Goal: Information Seeking & Learning: Learn about a topic

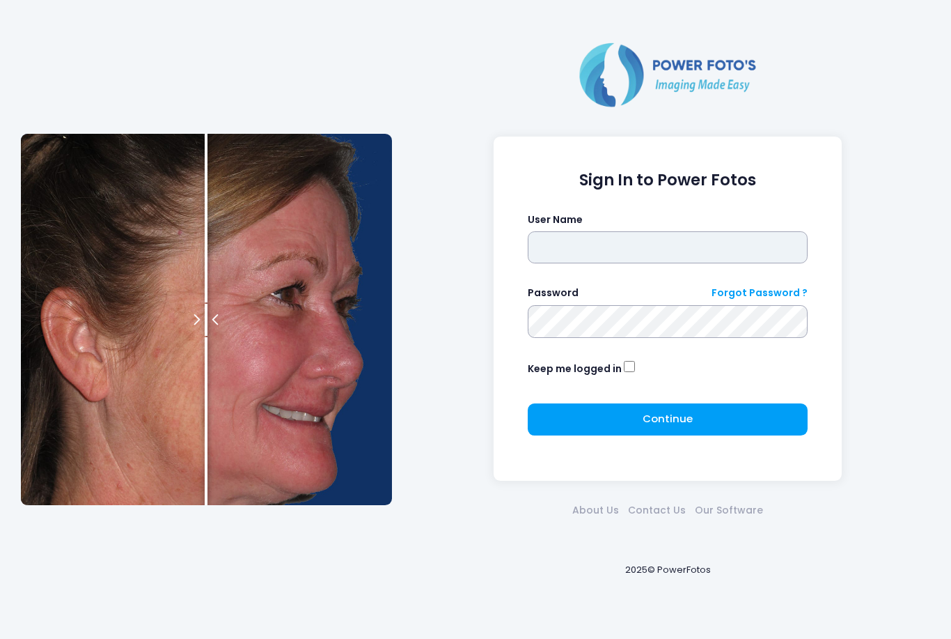
type input "*******"
click button "submit" at bounding box center [0, 0] width 0 height 0
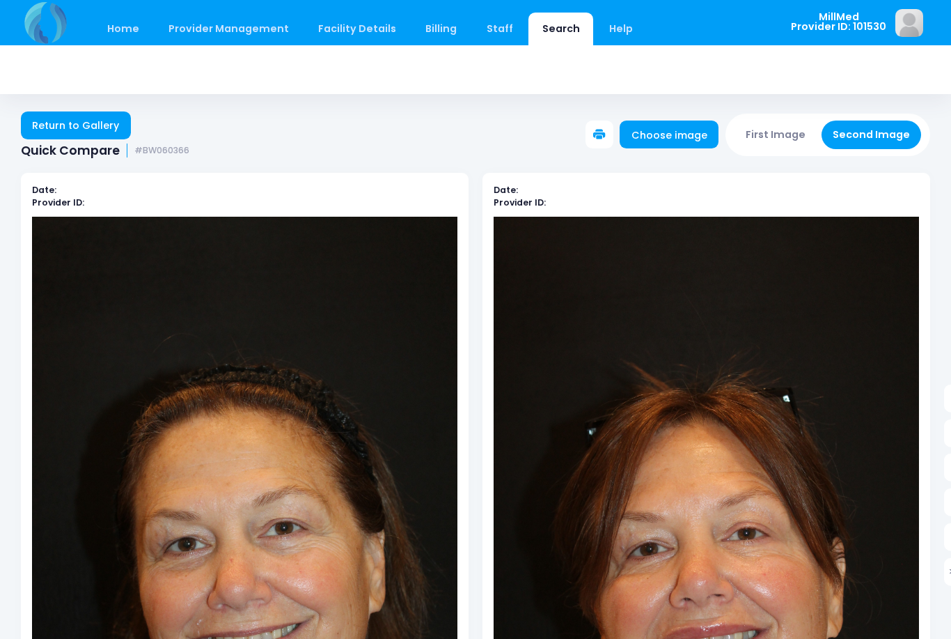
click at [545, 29] on link "Search" at bounding box center [561, 29] width 65 height 33
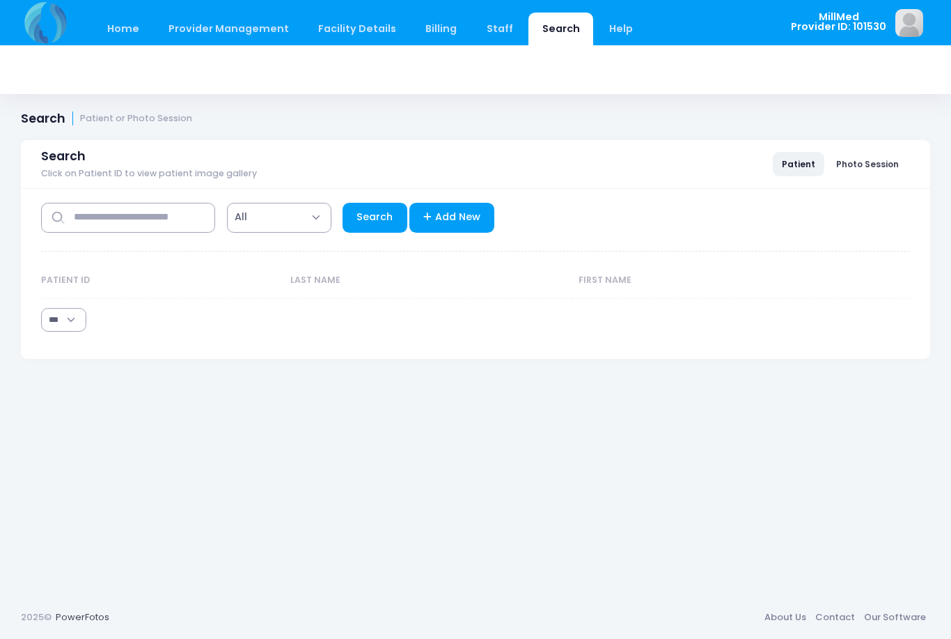
select select "***"
click at [334, 7] on div "Home Provider Management Provider Management Add User View Users" at bounding box center [396, 22] width 750 height 45
click at [160, 215] on input "text" at bounding box center [128, 218] width 174 height 30
type input "******"
click at [378, 217] on link "Search" at bounding box center [375, 218] width 65 height 30
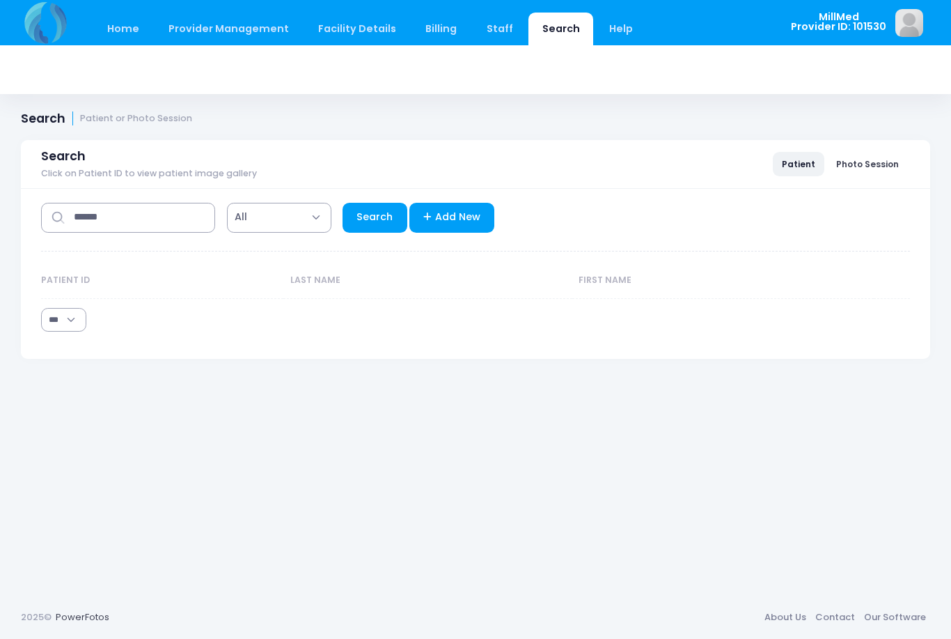
select select "***"
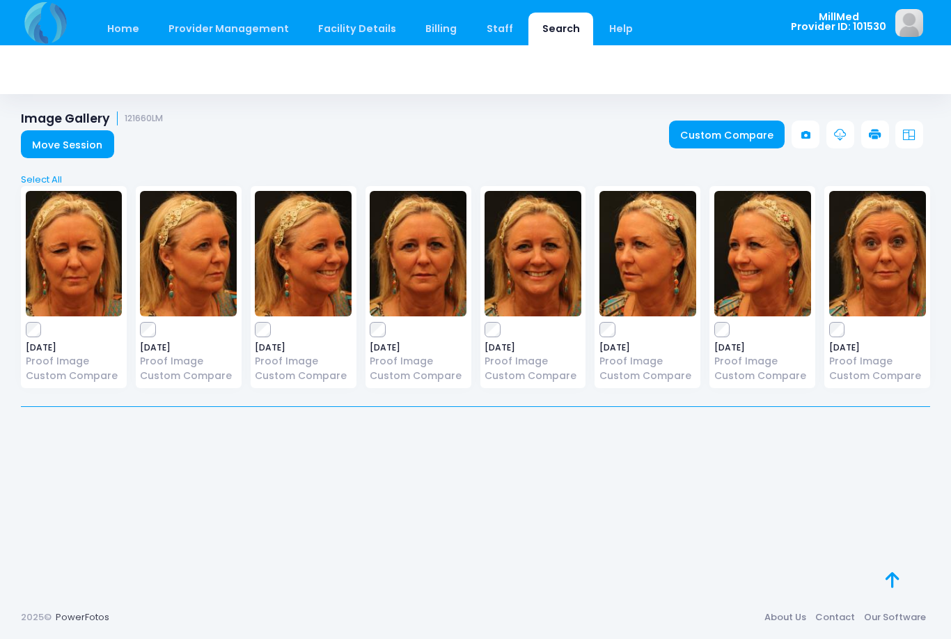
click at [547, 40] on link "Search" at bounding box center [561, 29] width 65 height 33
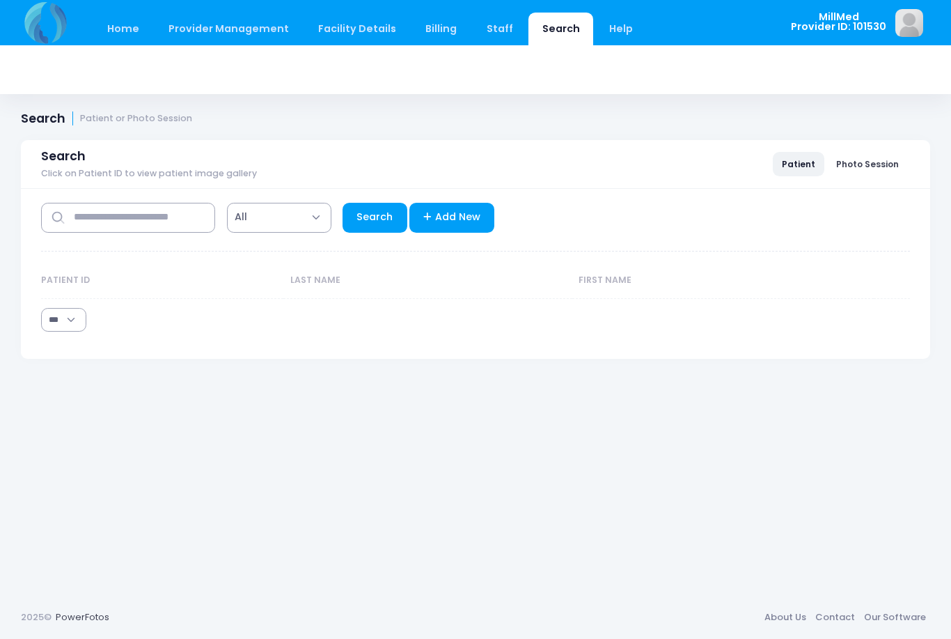
select select "***"
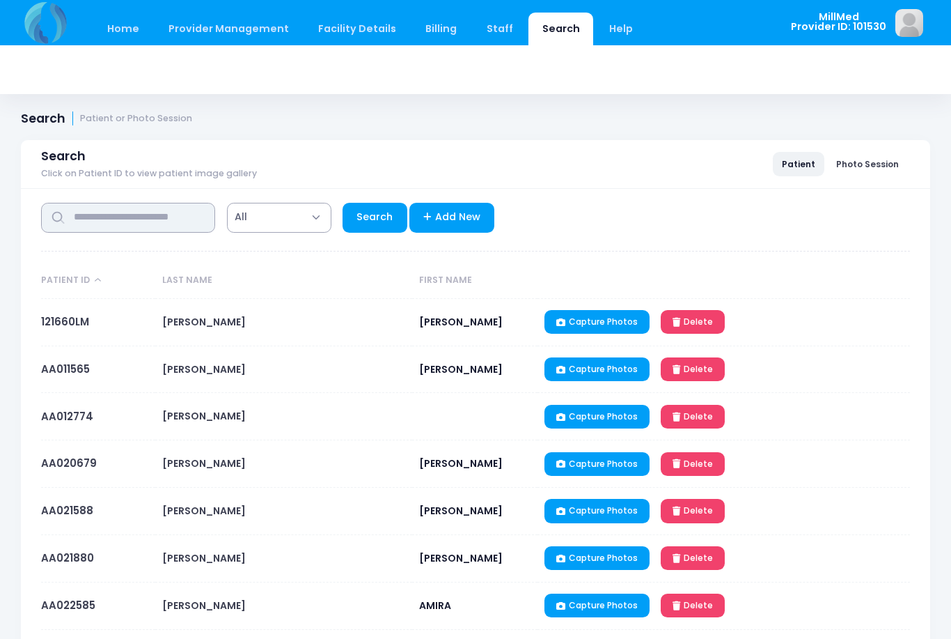
click at [163, 233] on input "text" at bounding box center [128, 218] width 174 height 30
type input "*****"
click at [380, 220] on link "Search" at bounding box center [375, 218] width 65 height 30
select select "***"
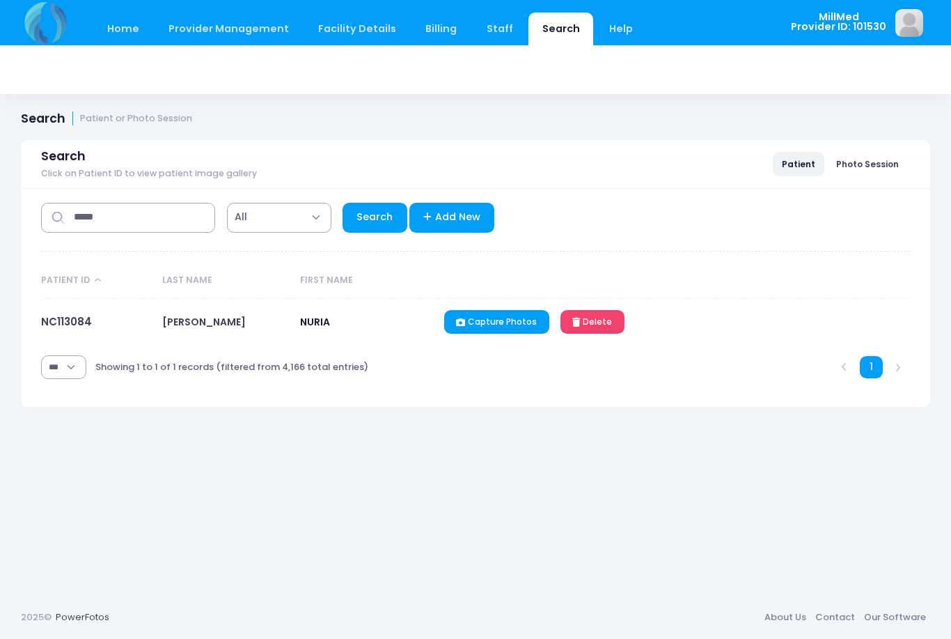
click at [193, 322] on span "COELLO" at bounding box center [204, 322] width 84 height 14
click at [319, 334] on td "NURIA" at bounding box center [365, 322] width 144 height 47
click at [78, 322] on link "NC113084" at bounding box center [66, 321] width 51 height 15
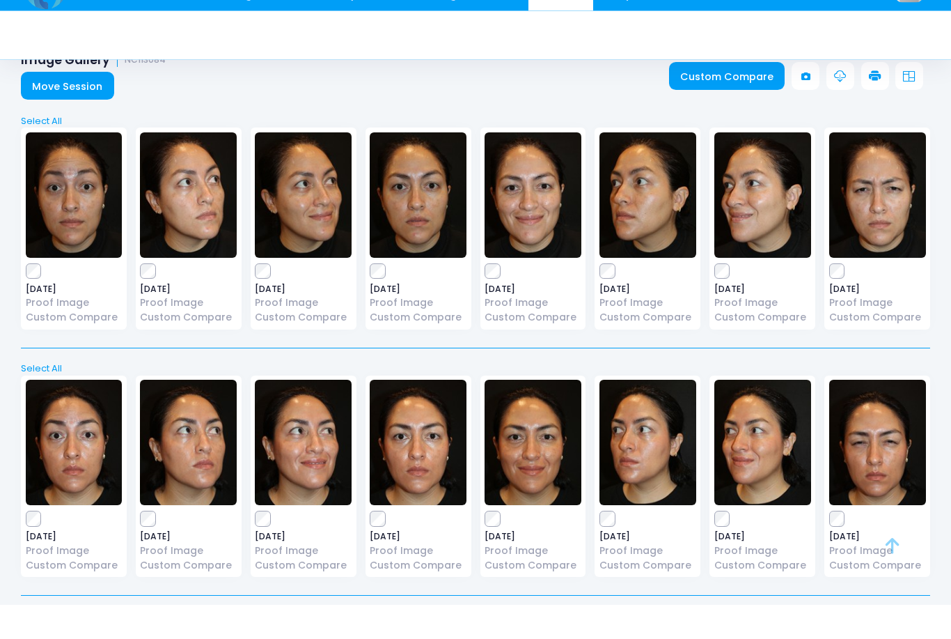
scroll to position [24, 0]
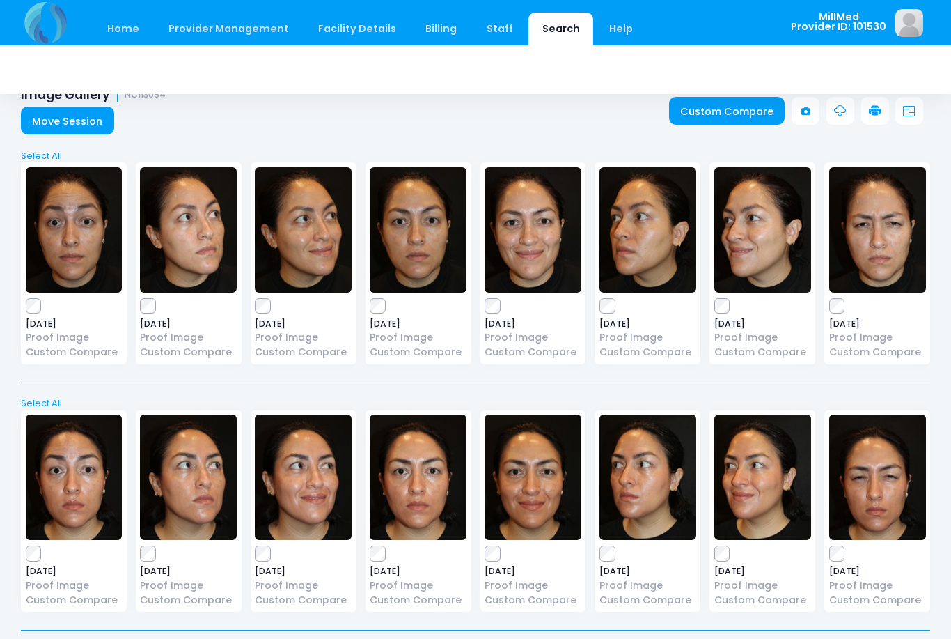
click at [60, 244] on img at bounding box center [74, 229] width 97 height 125
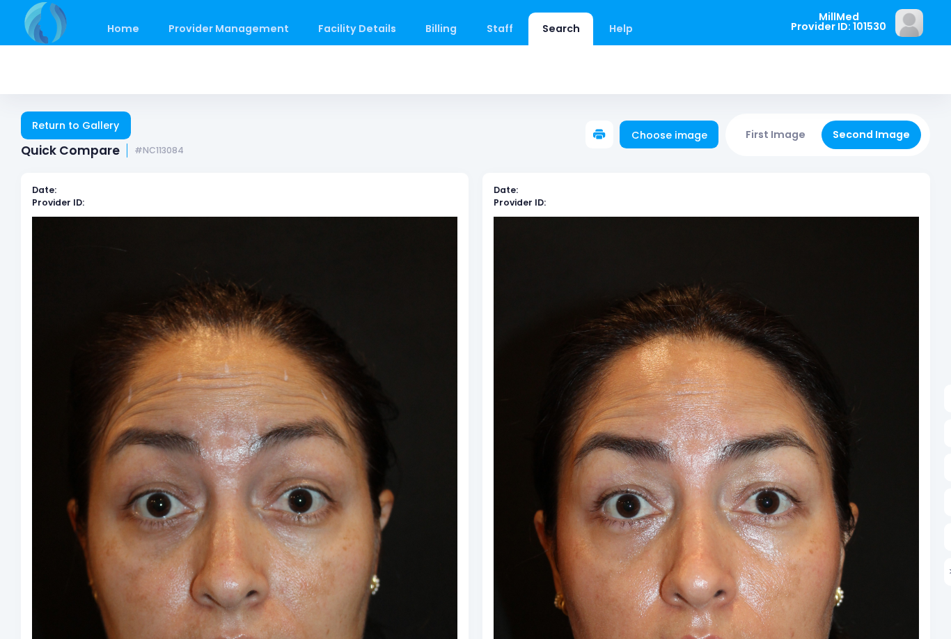
click at [93, 127] on link "Return to Gallery" at bounding box center [76, 125] width 110 height 28
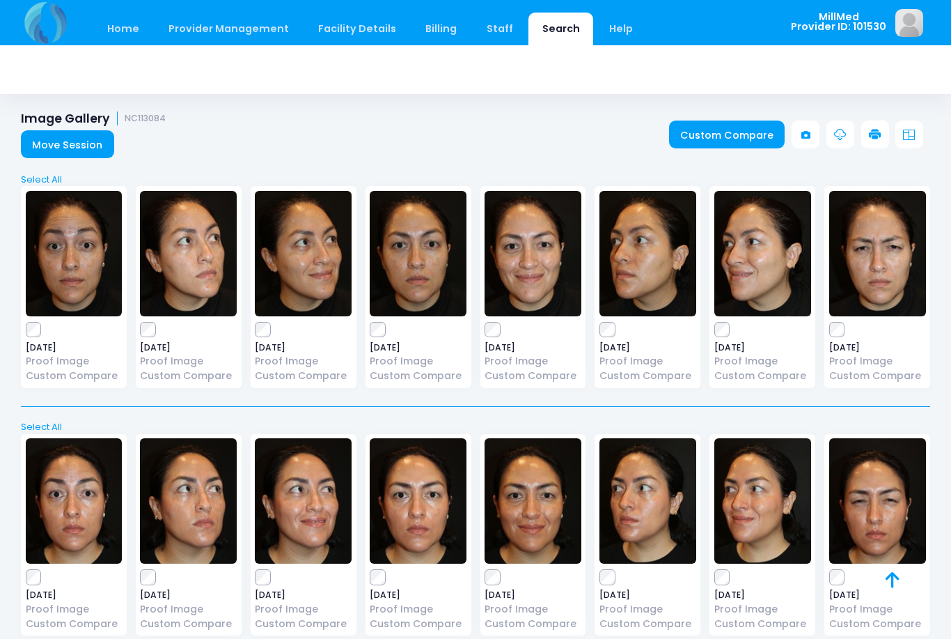
click at [331, 258] on img at bounding box center [303, 253] width 97 height 125
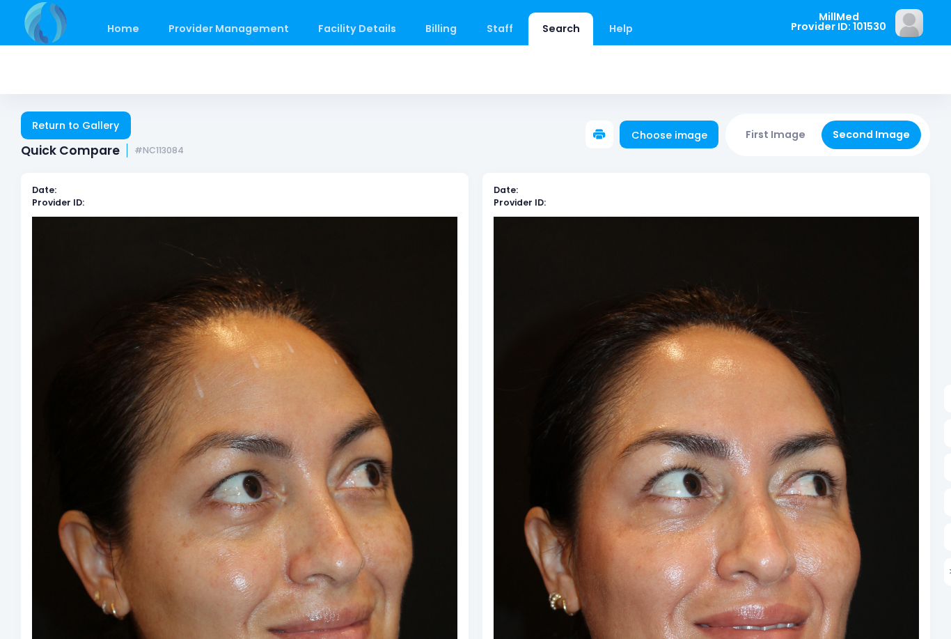
click at [91, 127] on link "Return to Gallery" at bounding box center [76, 125] width 110 height 28
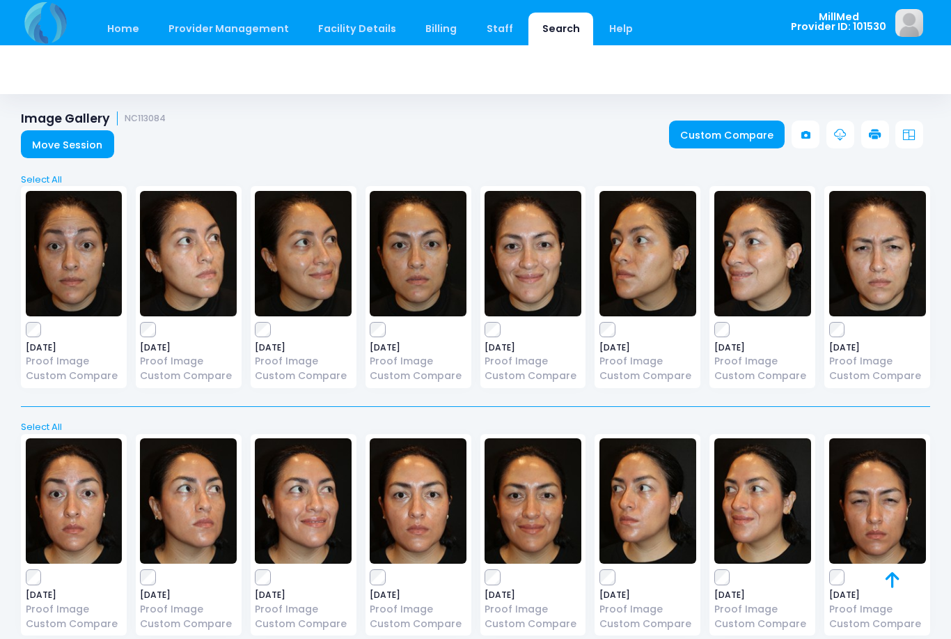
click at [892, 274] on img at bounding box center [878, 253] width 97 height 125
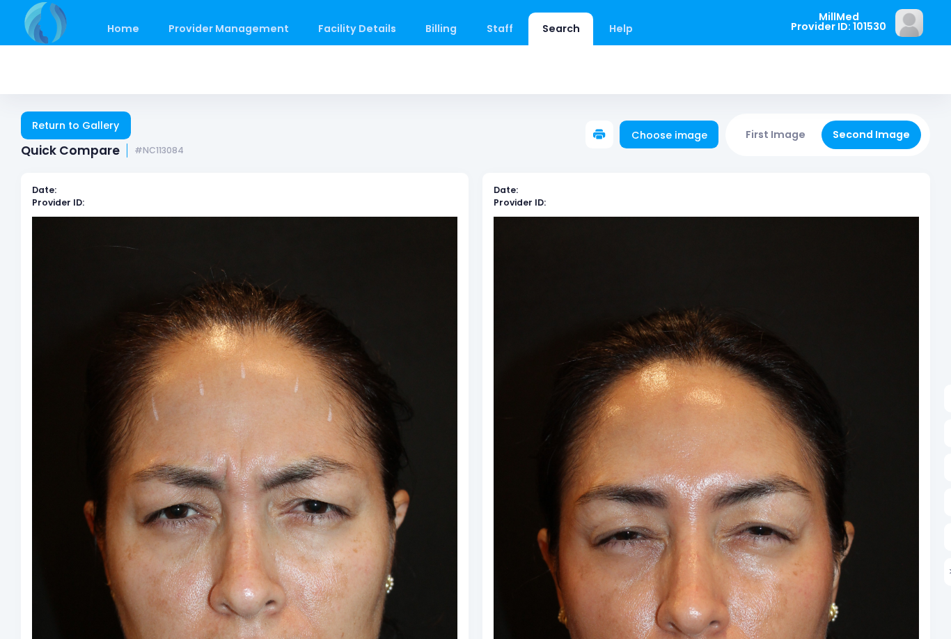
click at [76, 127] on link "Return to Gallery" at bounding box center [76, 125] width 110 height 28
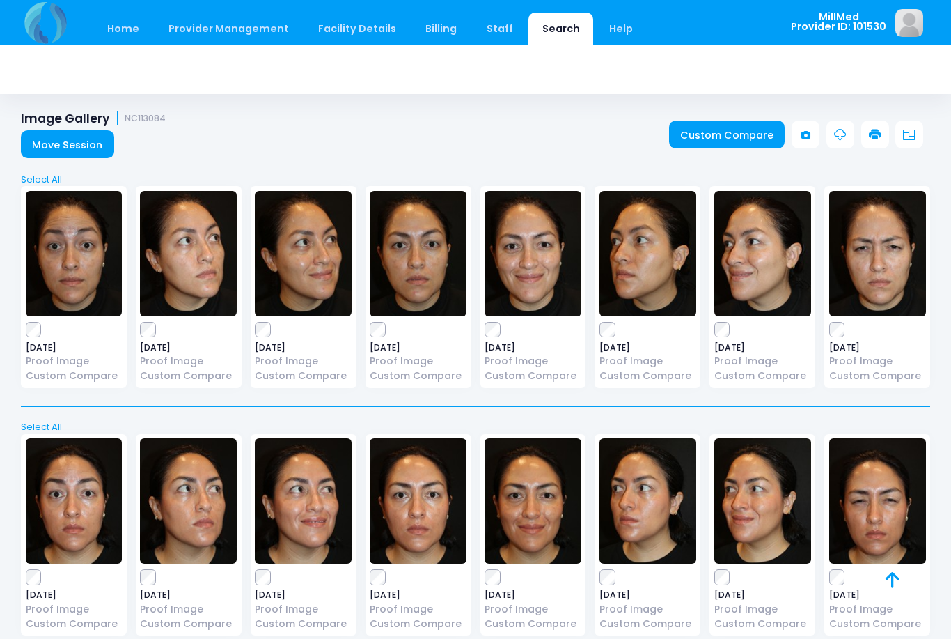
click at [88, 254] on img at bounding box center [74, 253] width 97 height 125
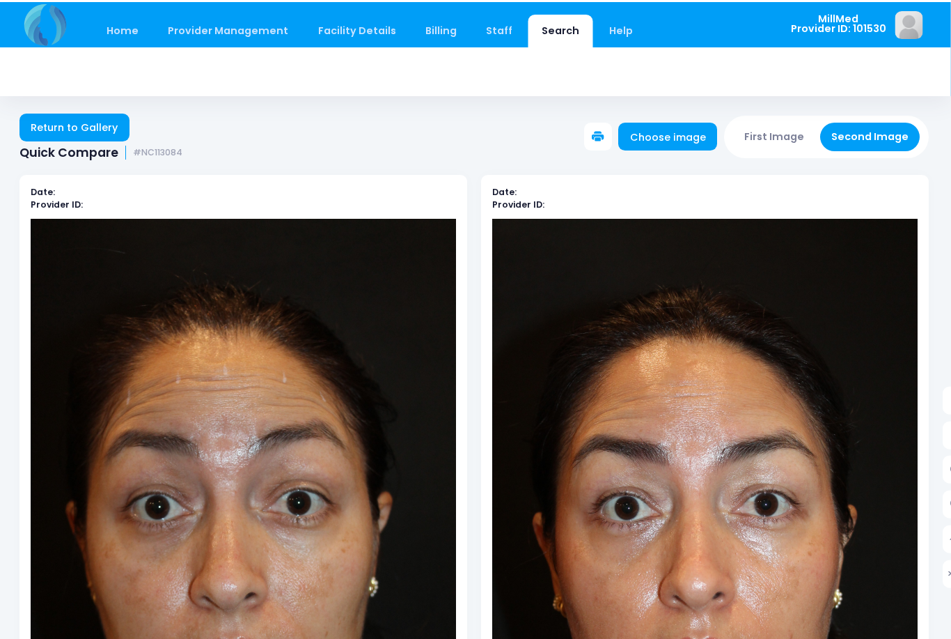
scroll to position [0, 1]
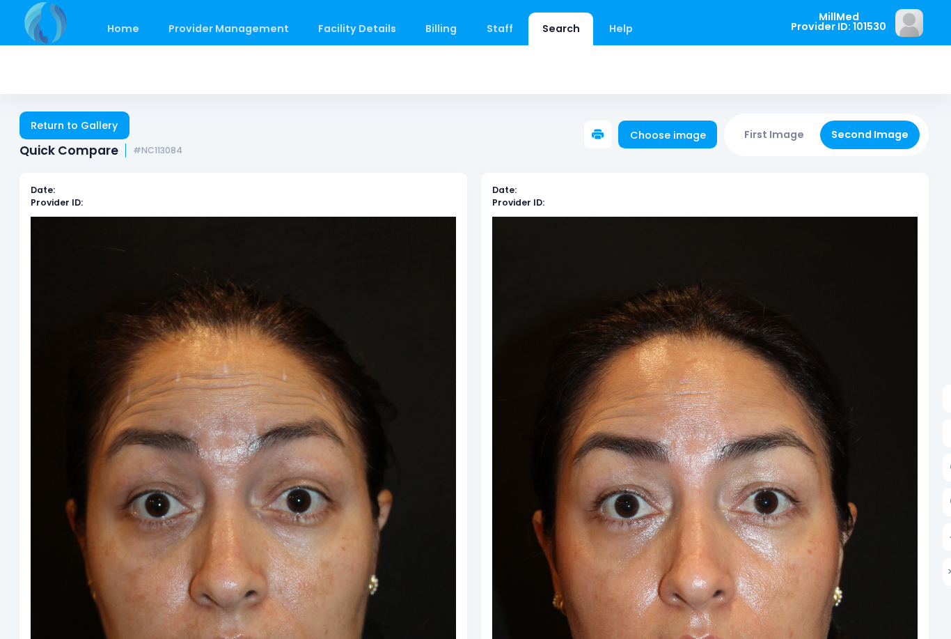
click at [77, 137] on link "Return to Gallery" at bounding box center [75, 125] width 110 height 28
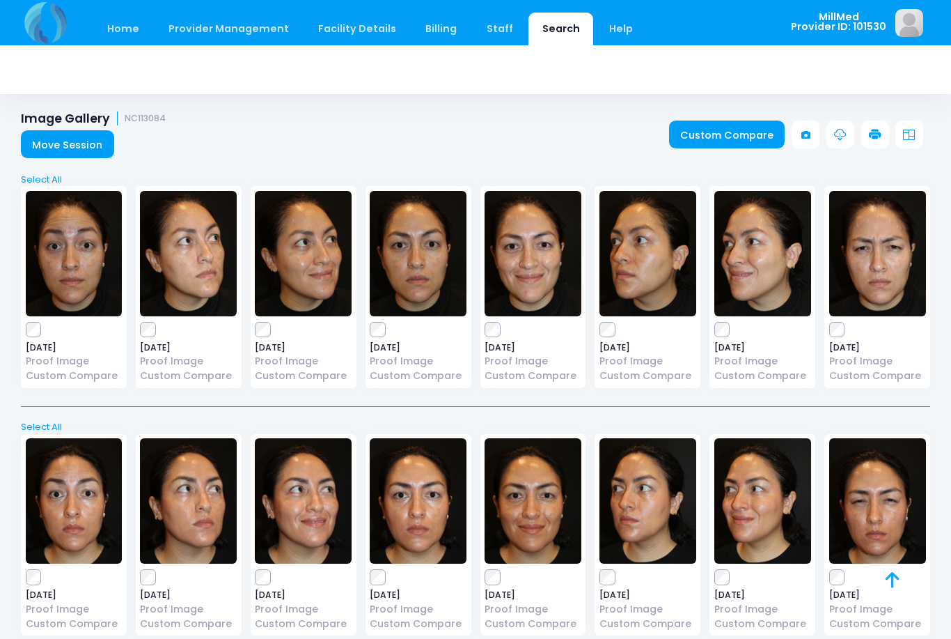
scroll to position [24, 0]
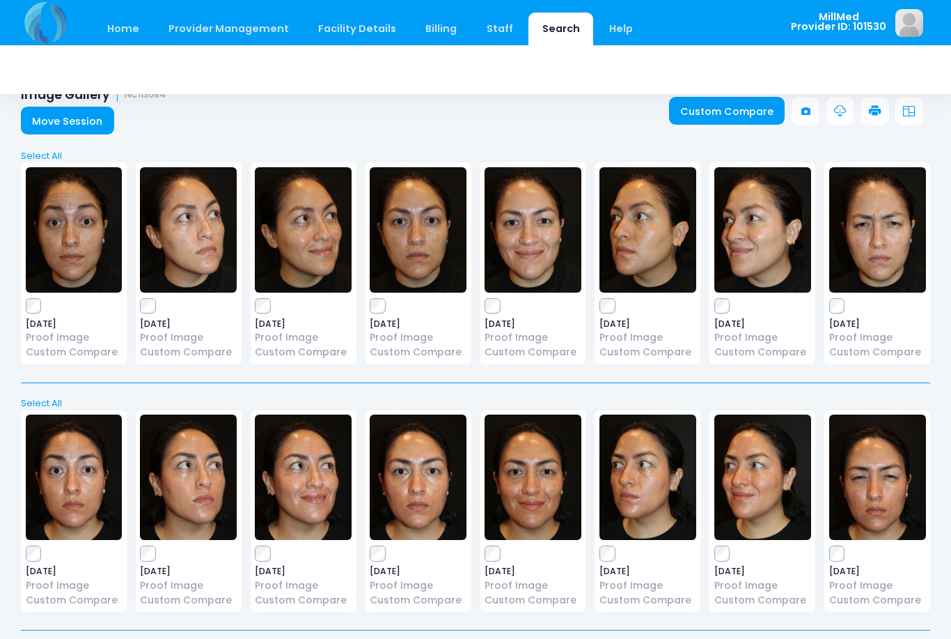
click at [391, 244] on img at bounding box center [418, 229] width 97 height 125
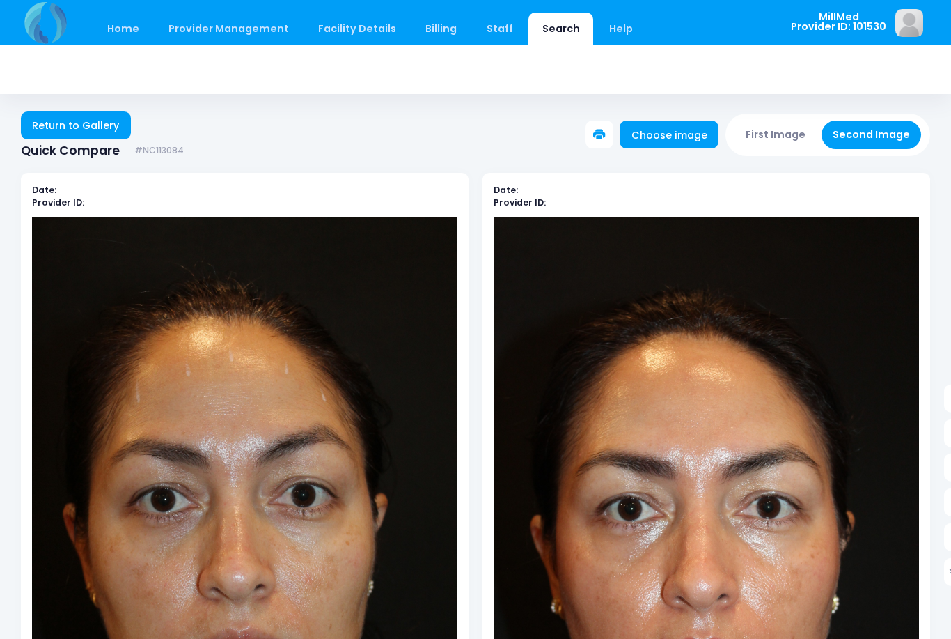
click at [88, 125] on link "Return to Gallery" at bounding box center [76, 125] width 110 height 28
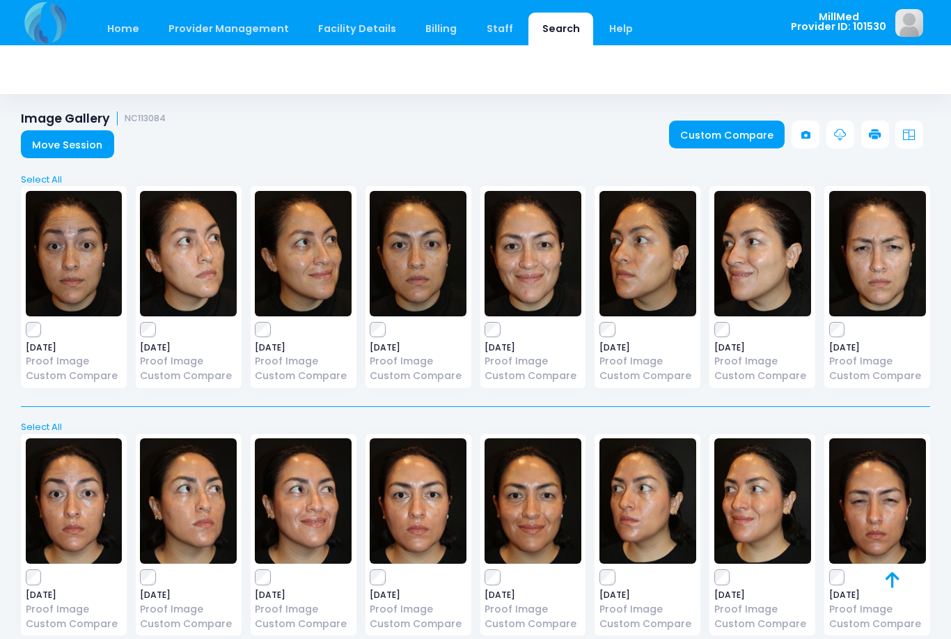
click at [873, 267] on img at bounding box center [878, 253] width 97 height 125
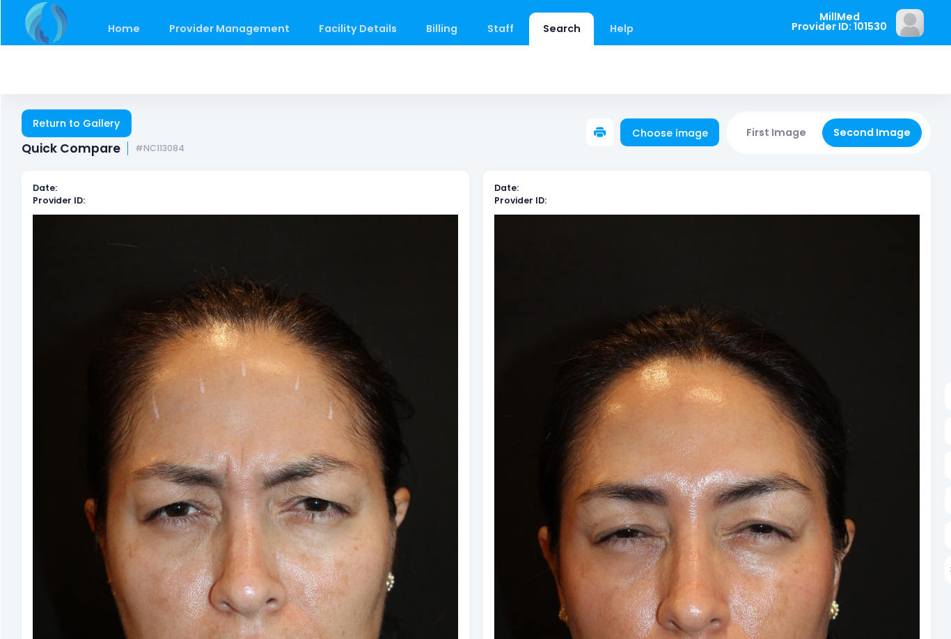
scroll to position [2, 0]
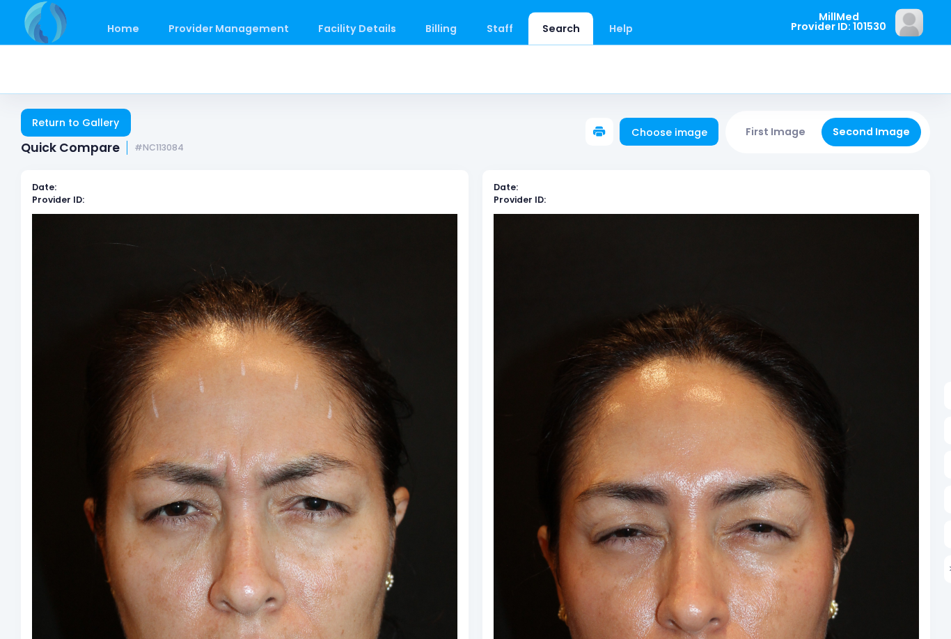
click at [104, 119] on link "Return to Gallery" at bounding box center [76, 123] width 110 height 28
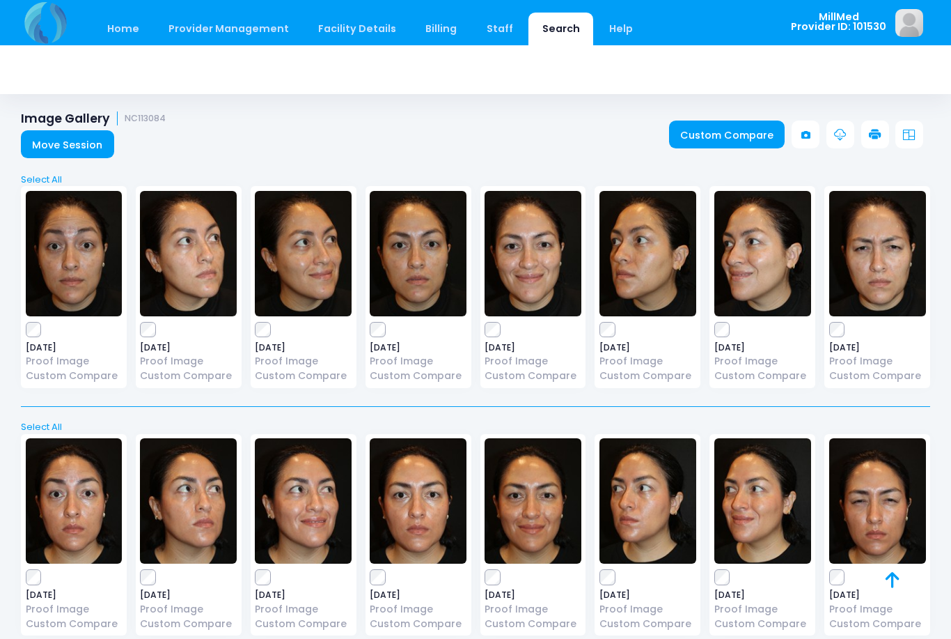
click at [410, 267] on img at bounding box center [418, 253] width 97 height 125
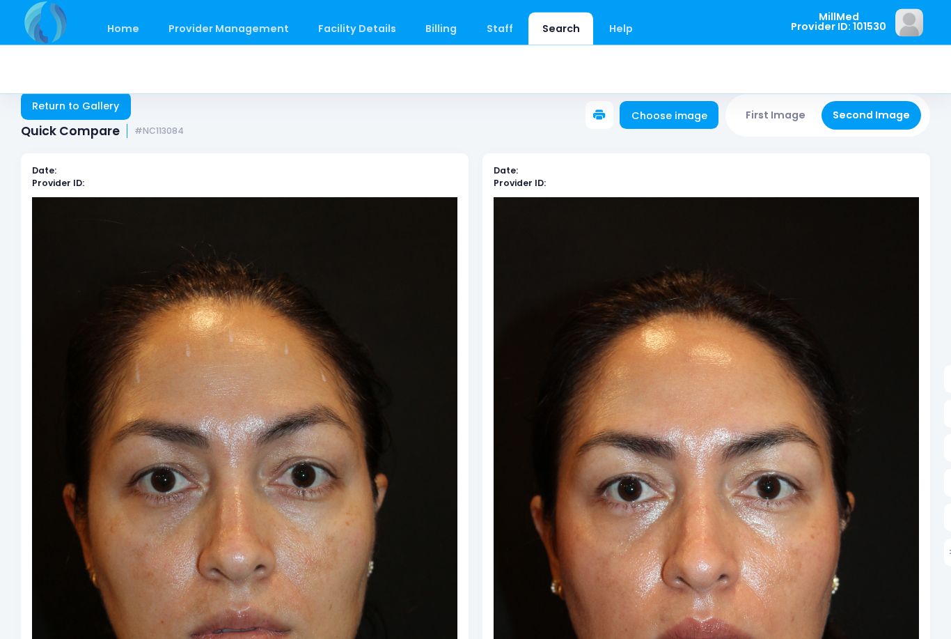
scroll to position [22, 0]
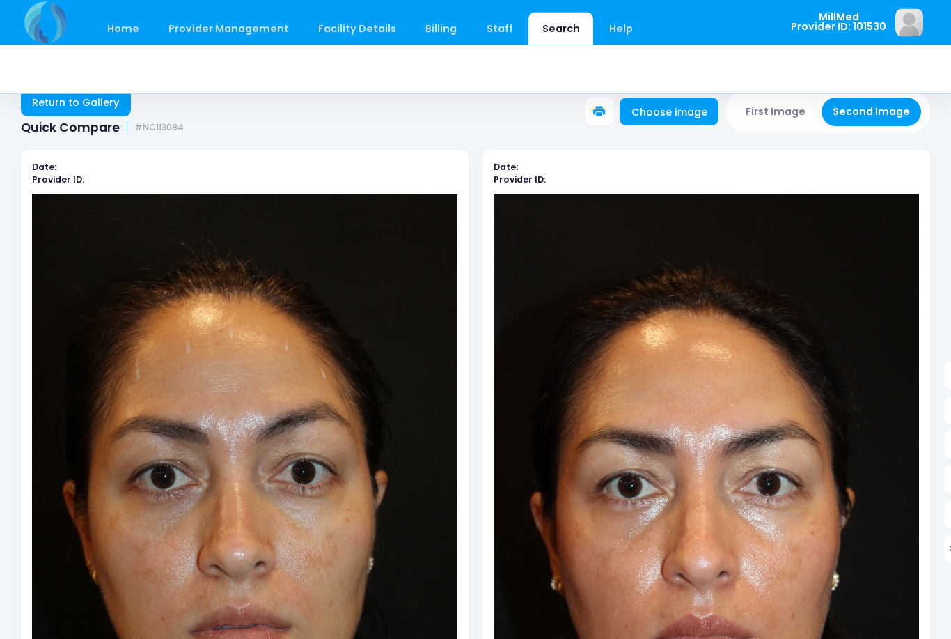
click at [91, 97] on link "Return to Gallery" at bounding box center [76, 103] width 110 height 28
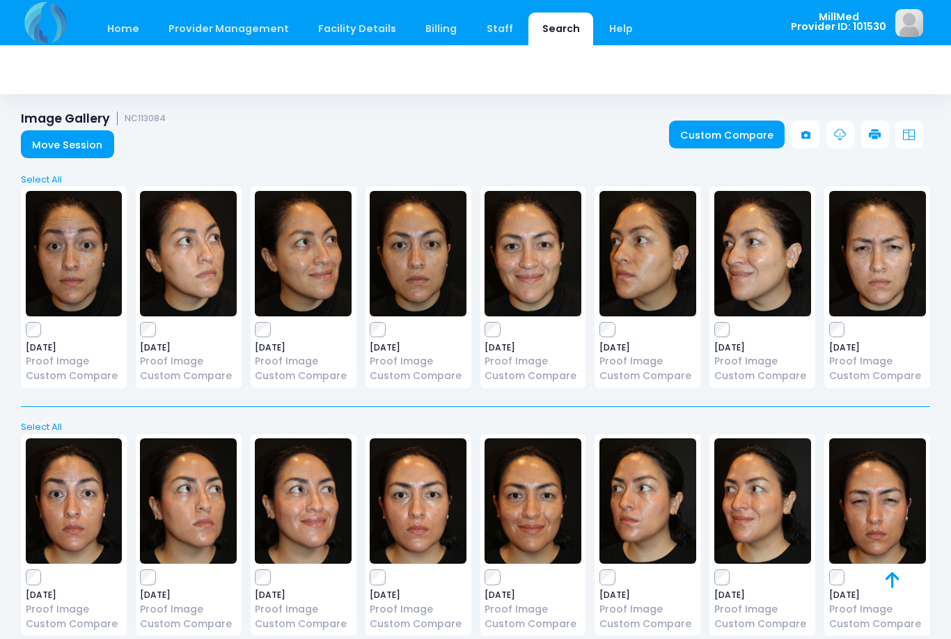
click at [87, 263] on img at bounding box center [74, 253] width 97 height 125
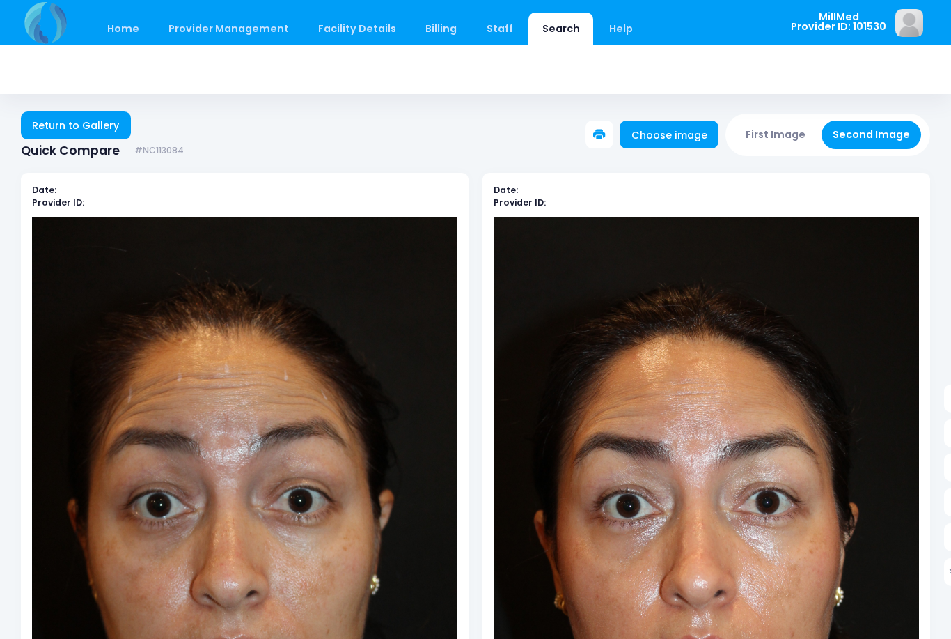
click at [69, 129] on link "Return to Gallery" at bounding box center [76, 125] width 110 height 28
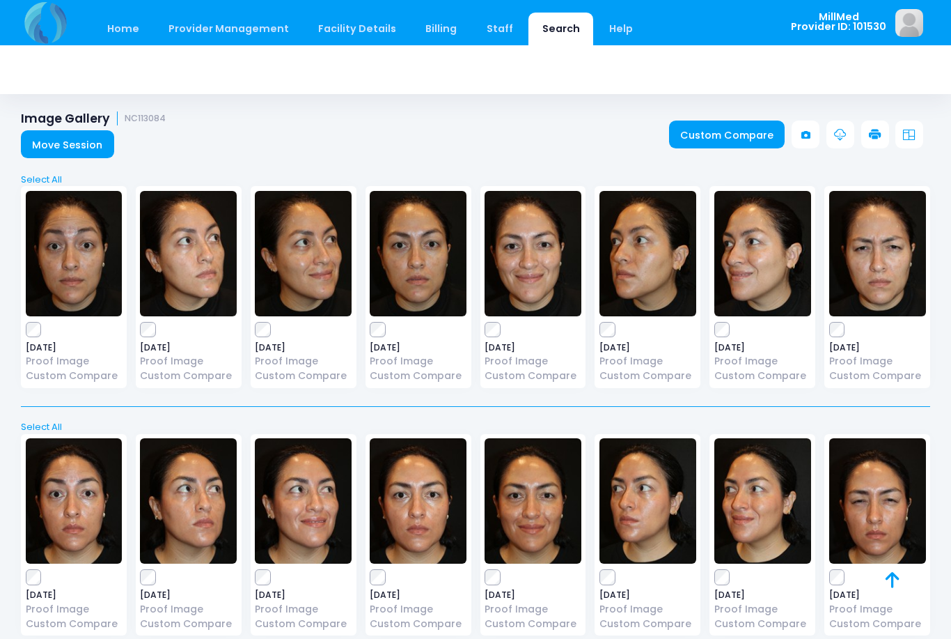
click at [545, 247] on img at bounding box center [533, 253] width 97 height 125
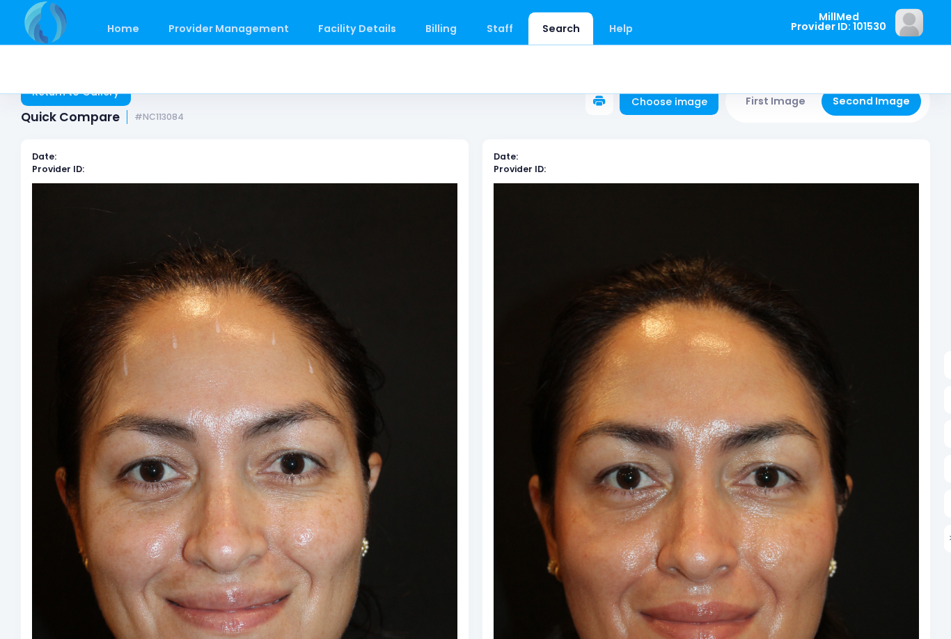
scroll to position [22, 0]
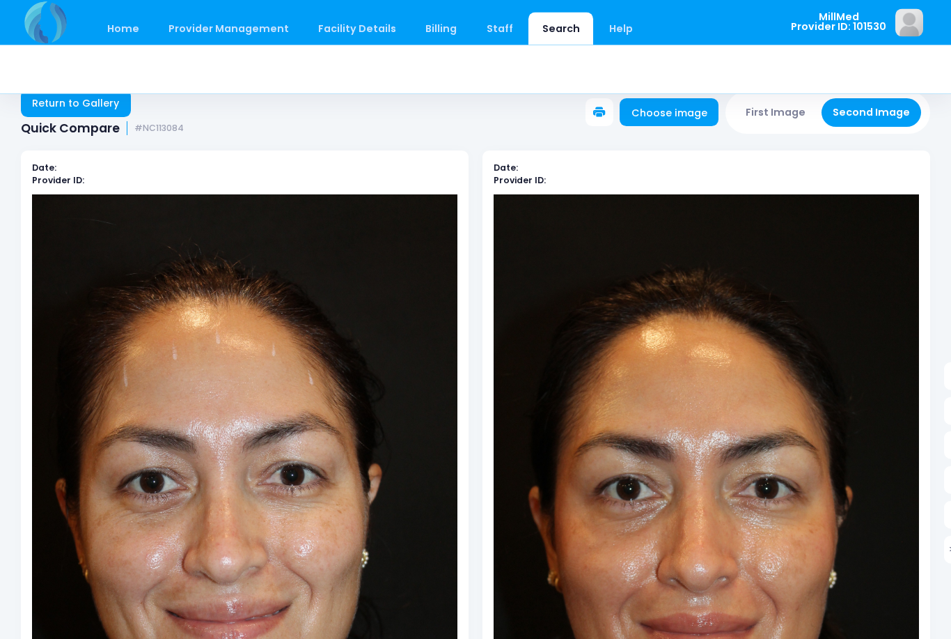
click at [96, 102] on link "Return to Gallery" at bounding box center [76, 104] width 110 height 28
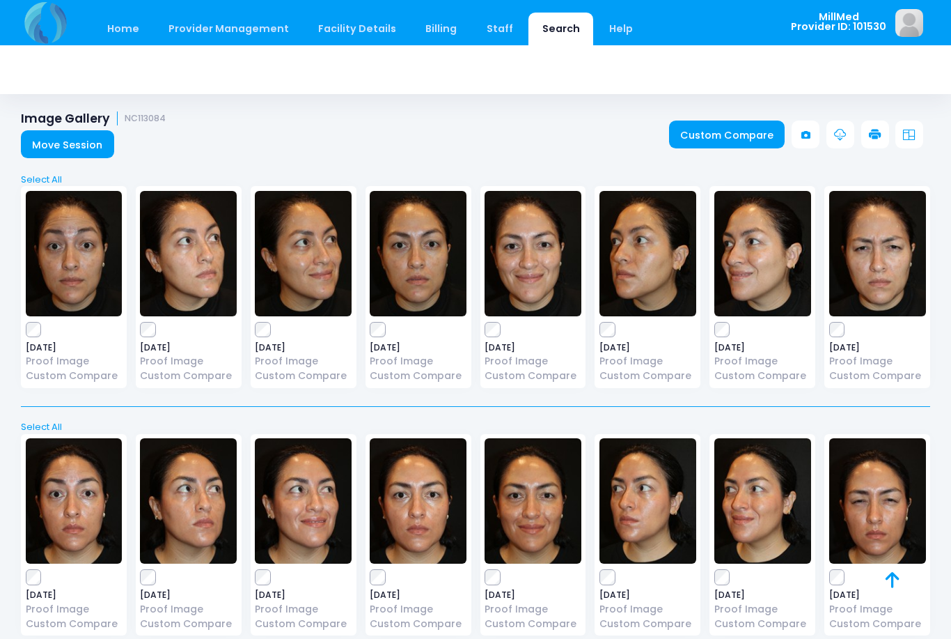
click at [778, 261] on img at bounding box center [763, 253] width 97 height 125
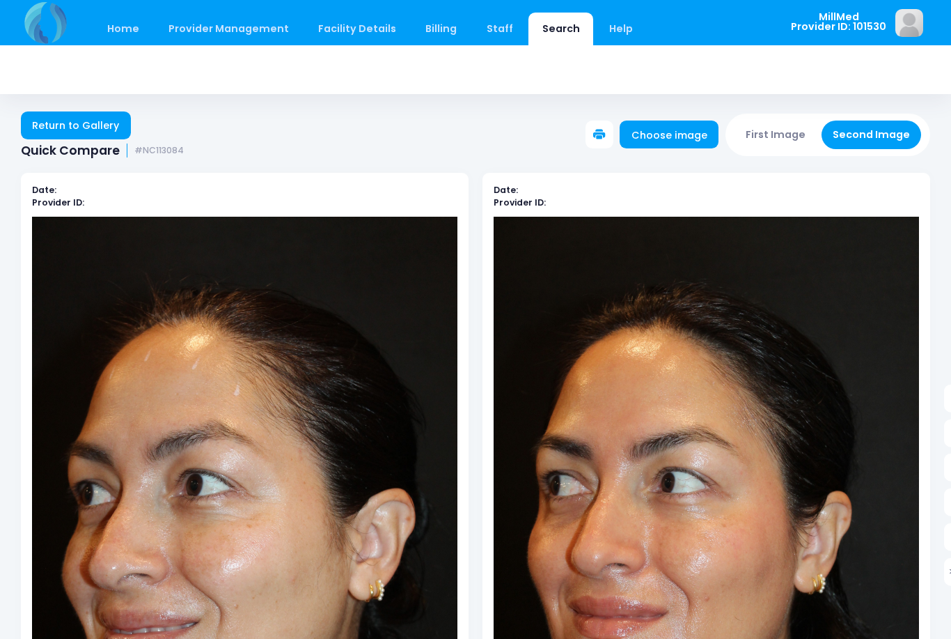
click at [78, 136] on link "Return to Gallery" at bounding box center [76, 125] width 110 height 28
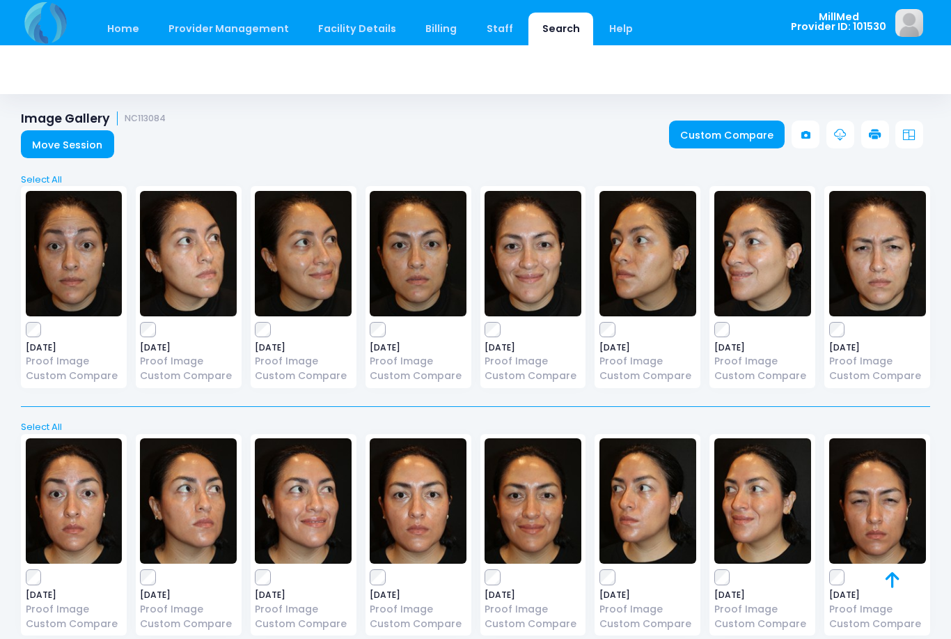
click at [554, 265] on img at bounding box center [533, 253] width 97 height 125
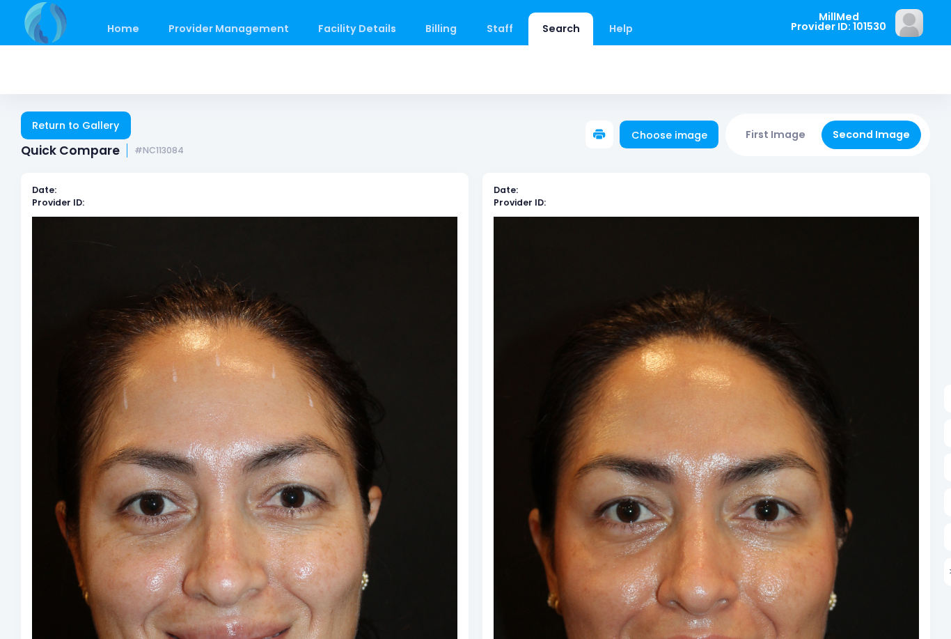
click at [113, 120] on link "Return to Gallery" at bounding box center [76, 125] width 110 height 28
